Goal: Obtain resource: Obtain resource

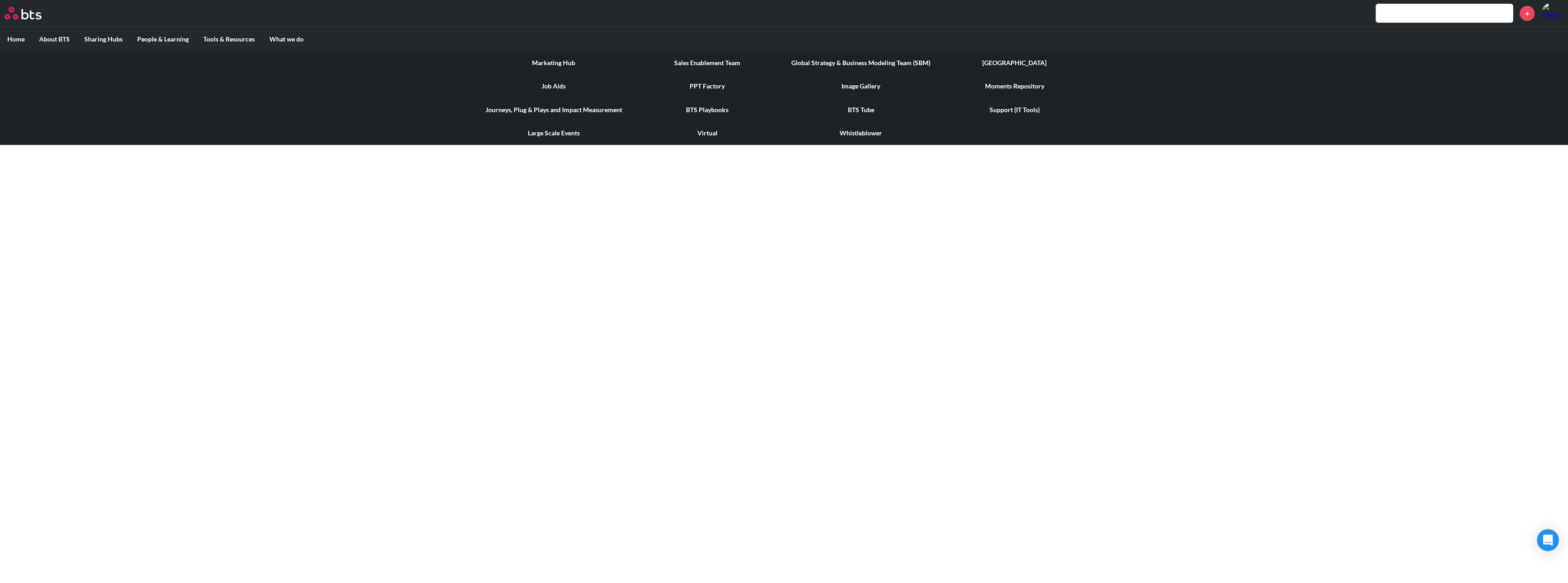
click at [701, 84] on link "PPT Factory" at bounding box center [707, 86] width 153 height 24
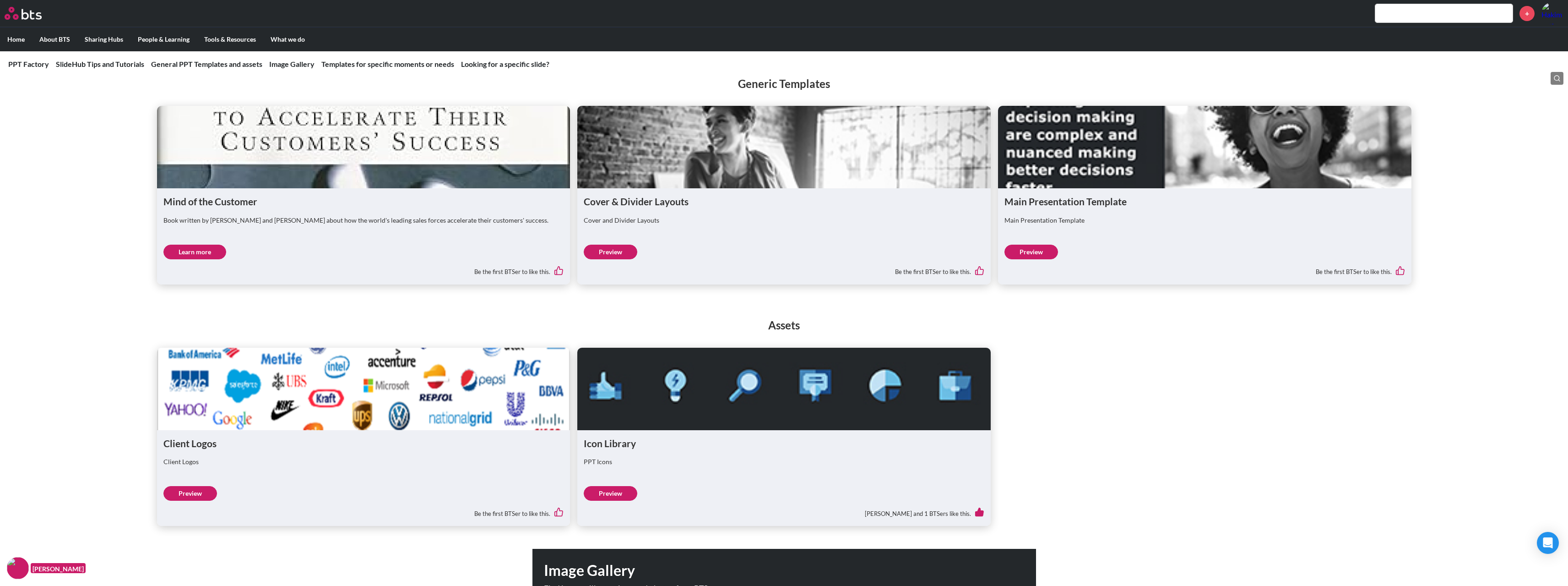
scroll to position [504, 0]
click at [1070, 184] on figure at bounding box center [1205, 147] width 414 height 82
click at [1066, 220] on p "Main Presentation Template" at bounding box center [1205, 221] width 401 height 10
click at [1077, 203] on h1 "Main Presentation Template" at bounding box center [1205, 201] width 401 height 13
click at [1146, 158] on figure at bounding box center [1205, 147] width 414 height 82
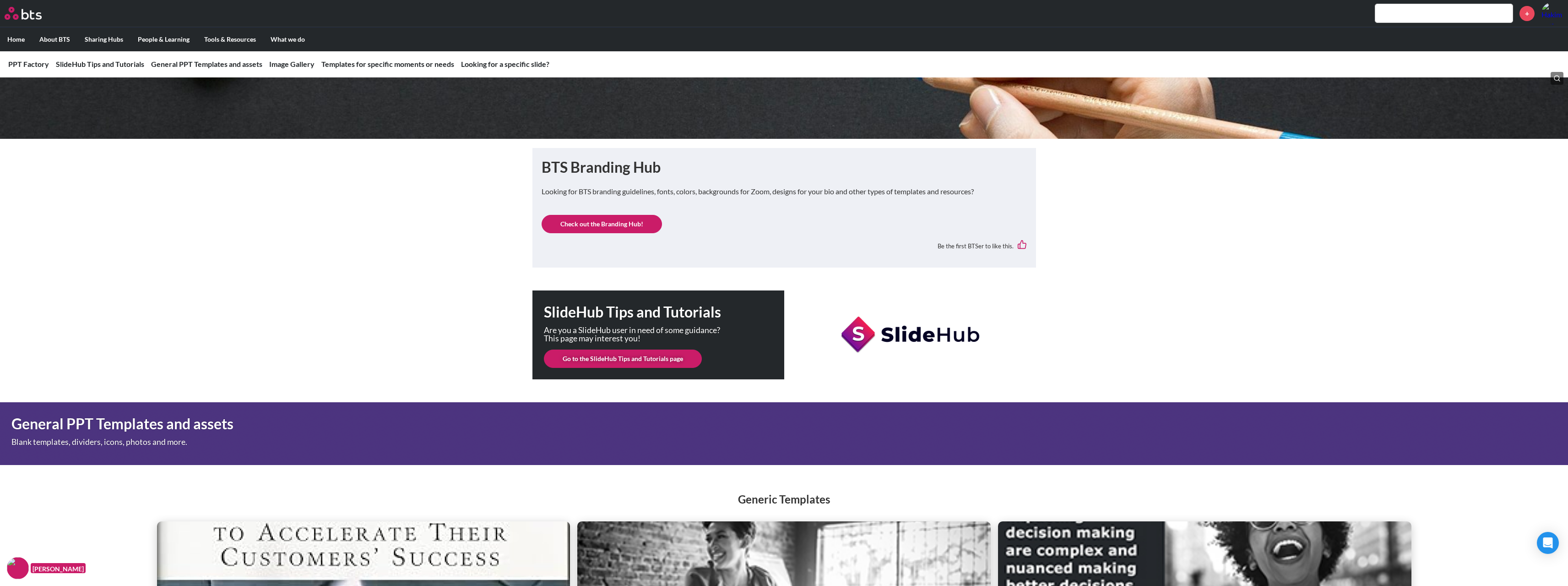
scroll to position [0, 0]
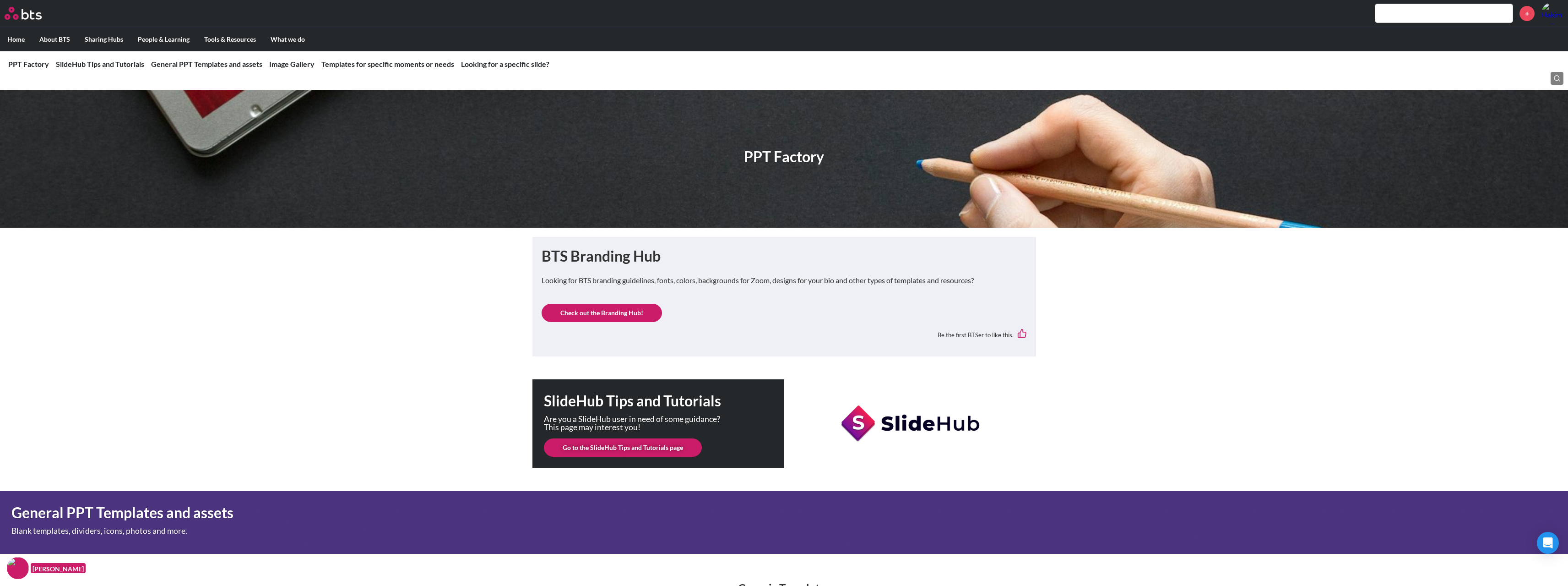
click at [588, 312] on link "Check out the Branding Hub!" at bounding box center [601, 312] width 120 height 18
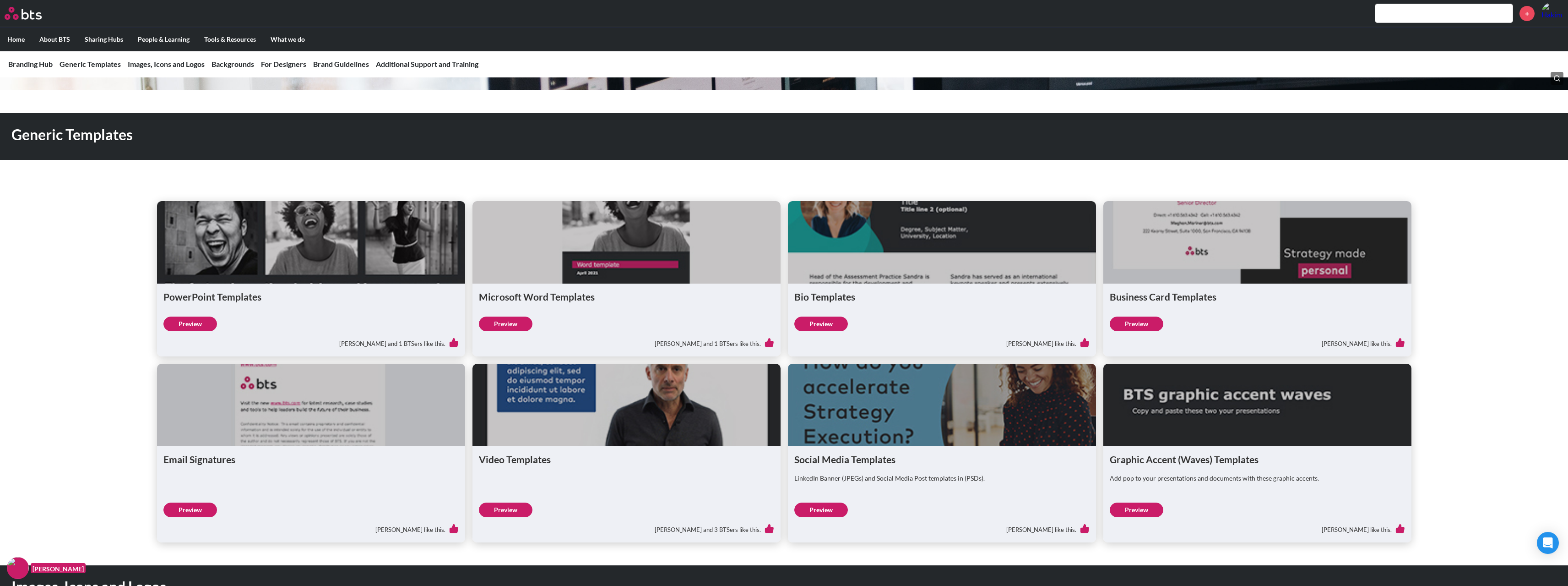
scroll to position [184, 0]
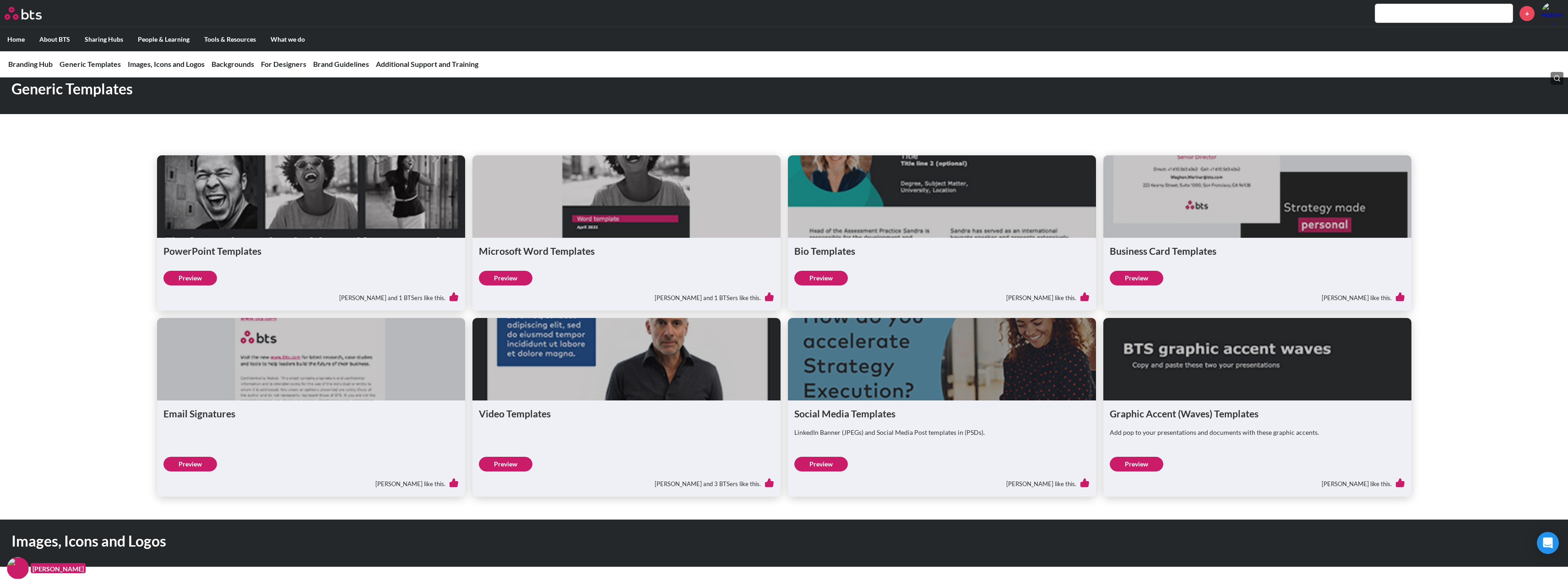
click at [192, 280] on link "Preview" at bounding box center [190, 278] width 54 height 15
